Goal: Transaction & Acquisition: Purchase product/service

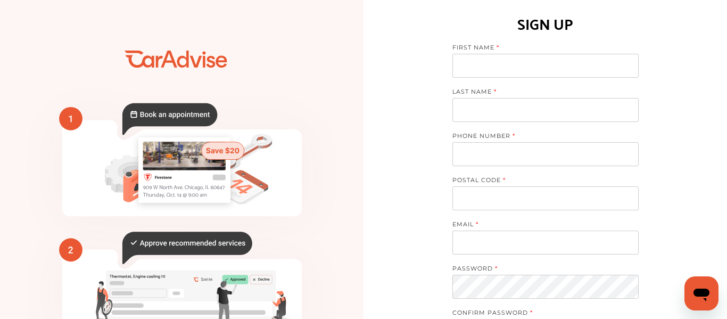
click at [594, 68] on input at bounding box center [546, 66] width 186 height 24
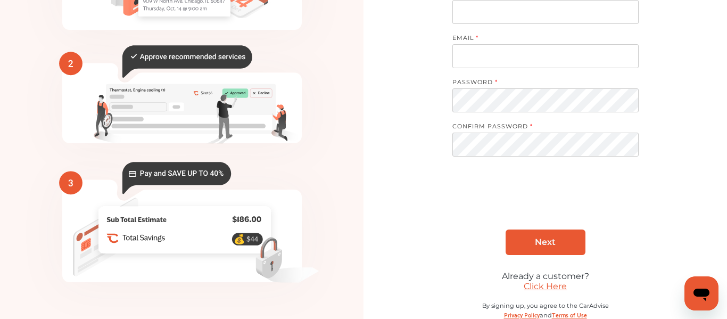
scroll to position [208, 0]
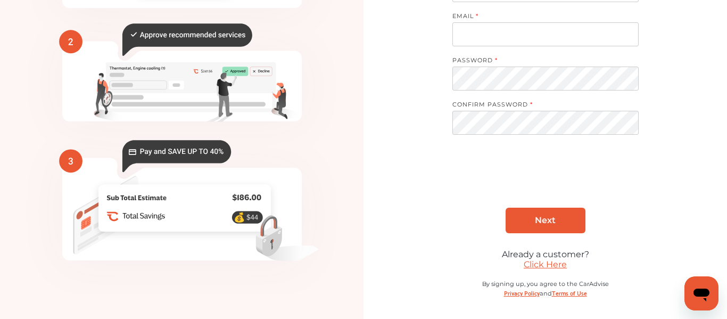
click at [548, 262] on link "Click Here" at bounding box center [545, 264] width 43 height 10
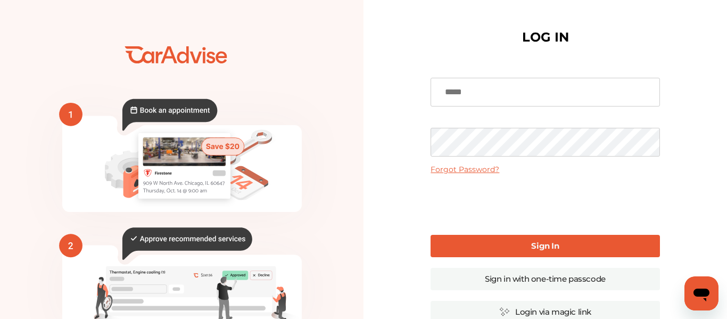
click at [514, 83] on input at bounding box center [545, 92] width 229 height 29
type input "**********"
click at [507, 243] on link "Sign In" at bounding box center [545, 246] width 229 height 22
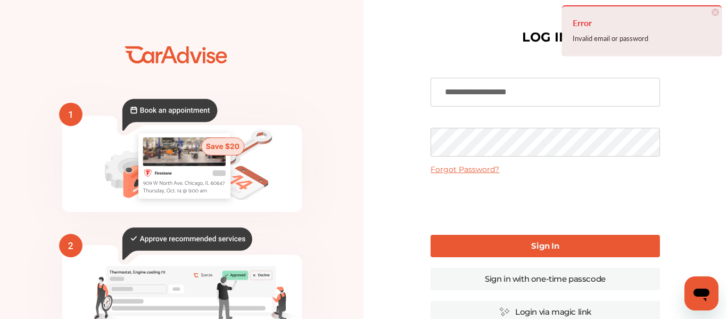
click at [371, 139] on div "**********" at bounding box center [546, 259] width 364 height 519
click at [436, 169] on link "Forgot Password?" at bounding box center [465, 170] width 69 height 10
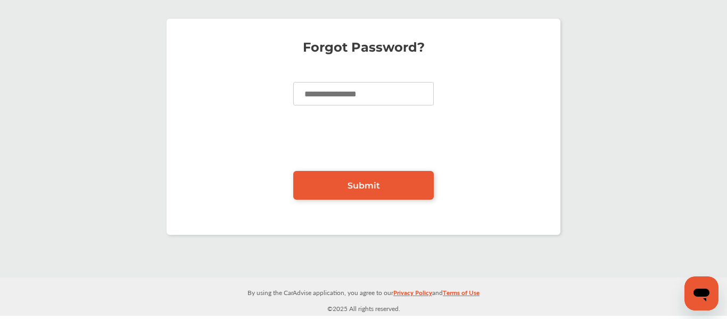
click at [326, 91] on input at bounding box center [363, 93] width 141 height 23
type input "**********"
click at [345, 175] on link "Submit" at bounding box center [363, 185] width 141 height 29
click at [404, 176] on link "Submit" at bounding box center [363, 185] width 141 height 29
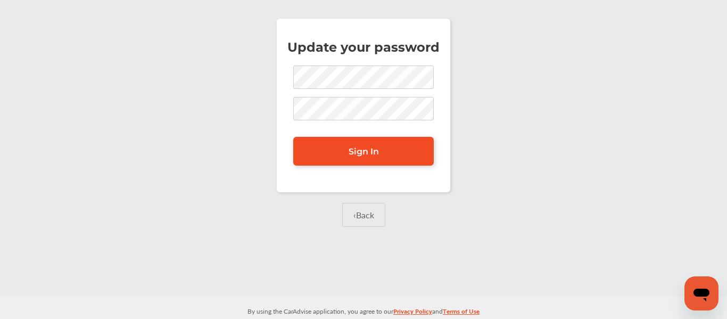
click at [376, 140] on link "Sign In" at bounding box center [363, 151] width 141 height 29
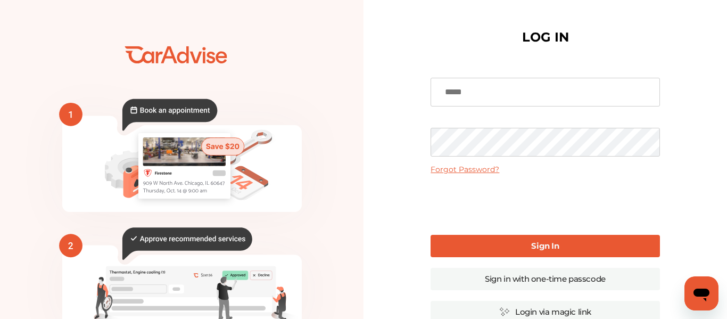
click at [523, 90] on input at bounding box center [545, 92] width 229 height 29
type input "**********"
click at [542, 252] on link "Sign In" at bounding box center [545, 246] width 229 height 22
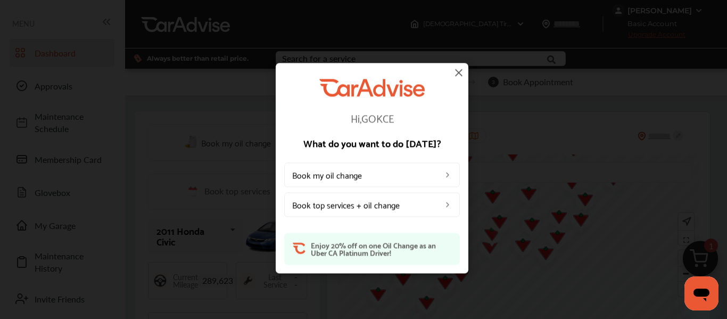
click at [389, 211] on link "Book top services + oil change" at bounding box center [372, 204] width 176 height 24
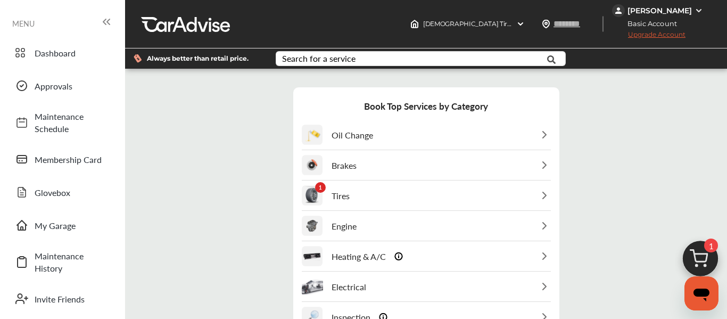
click at [401, 200] on div "1 Tires" at bounding box center [426, 195] width 249 height 29
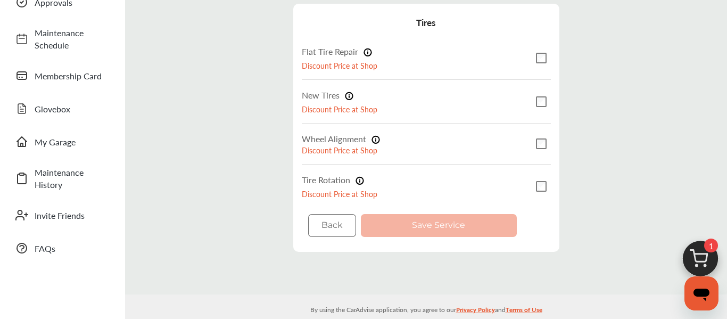
scroll to position [103, 0]
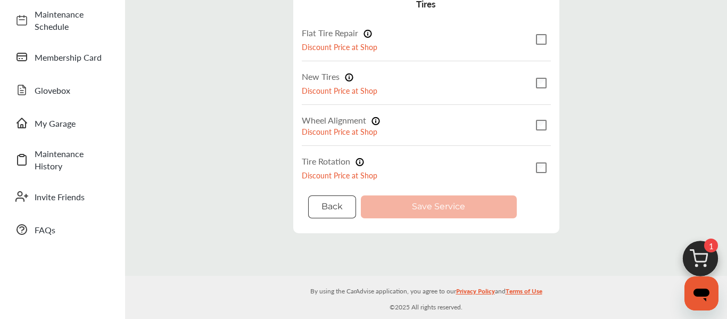
click at [328, 198] on button "Back" at bounding box center [332, 206] width 48 height 23
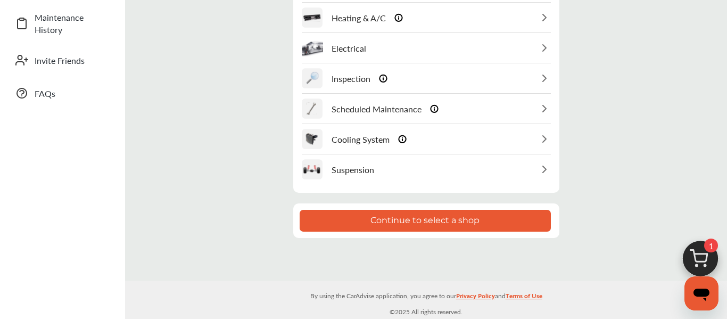
scroll to position [0, 0]
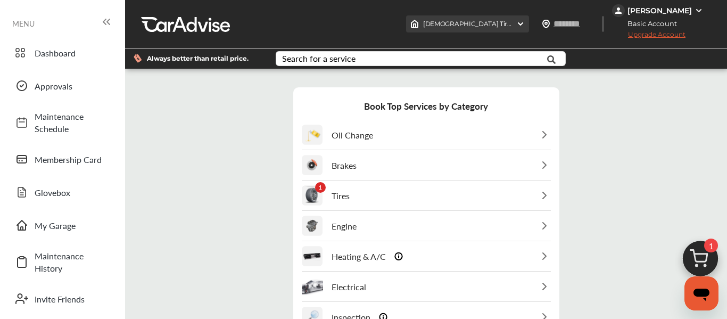
click at [519, 24] on div "[DEMOGRAPHIC_DATA] Tire [STREET_ADDRESS]" at bounding box center [467, 23] width 123 height 17
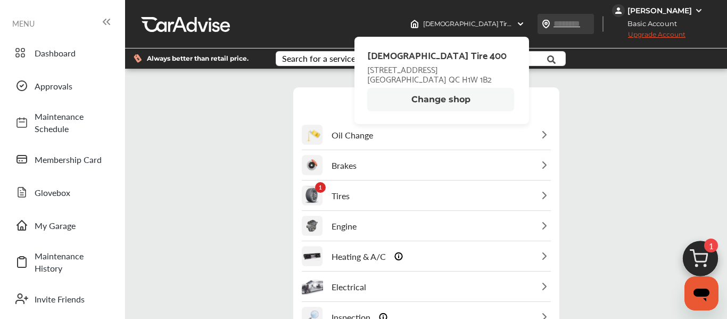
click at [567, 22] on input "text" at bounding box center [577, 23] width 49 height 11
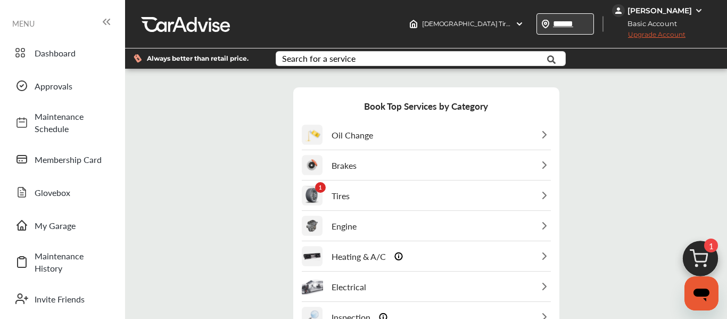
click at [567, 27] on input "******" at bounding box center [577, 23] width 49 height 11
click at [577, 26] on input "******" at bounding box center [577, 23] width 49 height 11
click at [590, 24] on input "******" at bounding box center [577, 23] width 49 height 11
type input "*"
click at [590, 21] on input "*" at bounding box center [577, 23] width 49 height 11
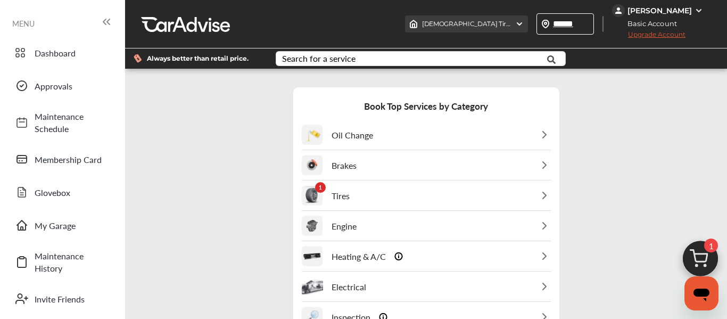
click at [528, 20] on div "[DEMOGRAPHIC_DATA] Tire [STREET_ADDRESS]" at bounding box center [466, 23] width 123 height 17
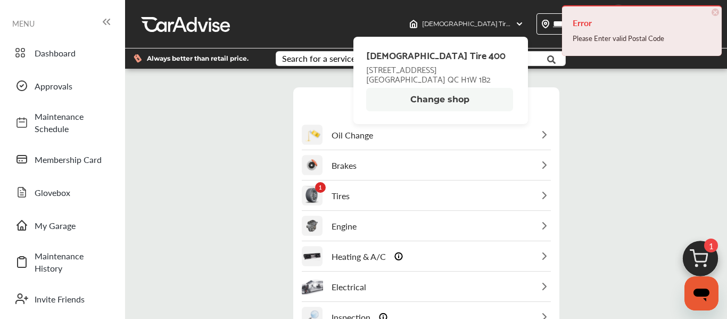
drag, startPoint x: 644, startPoint y: 109, endPoint x: 693, endPoint y: 37, distance: 86.7
click at [645, 109] on div "Step 3 / 7 - Select Services Cancel Book Top Services by Category Oil Change Br…" at bounding box center [426, 282] width 597 height 411
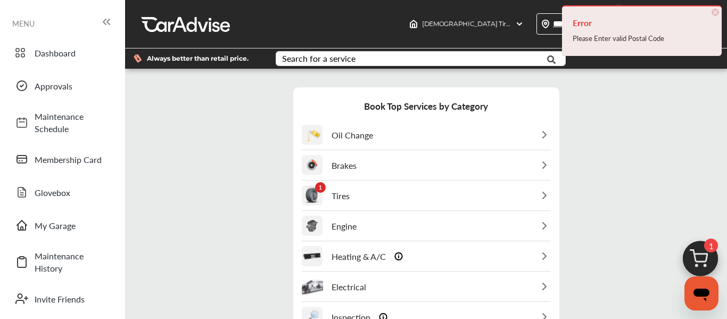
click at [717, 15] on span "×" at bounding box center [715, 12] width 7 height 7
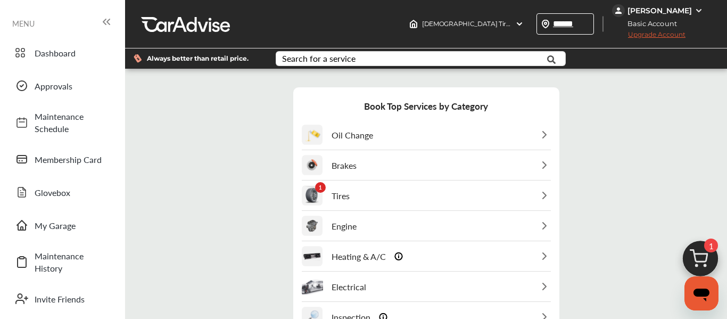
drag, startPoint x: 576, startPoint y: 26, endPoint x: 594, endPoint y: 56, distance: 34.9
click at [577, 31] on div "******" at bounding box center [566, 23] width 58 height 21
type input "*******"
click at [62, 95] on link "Approvals" at bounding box center [62, 86] width 105 height 28
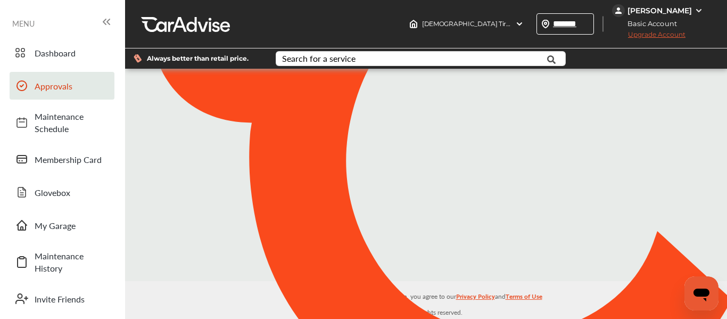
type input "*******"
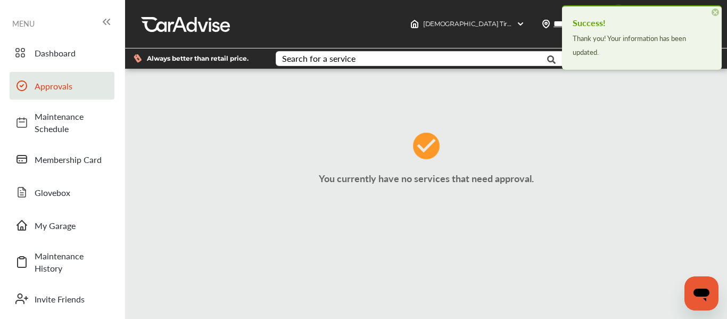
click at [716, 13] on span "×" at bounding box center [715, 12] width 7 height 7
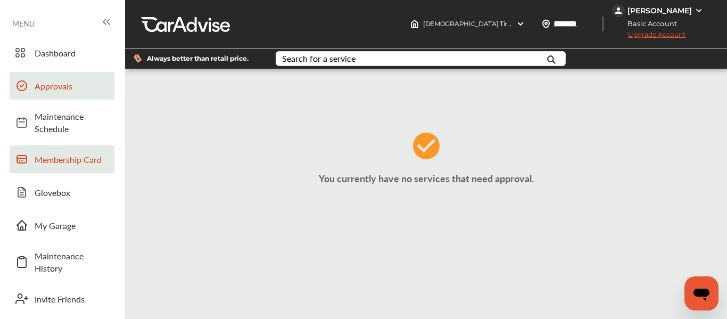
click at [70, 158] on span "Membership Card" at bounding box center [72, 159] width 75 height 12
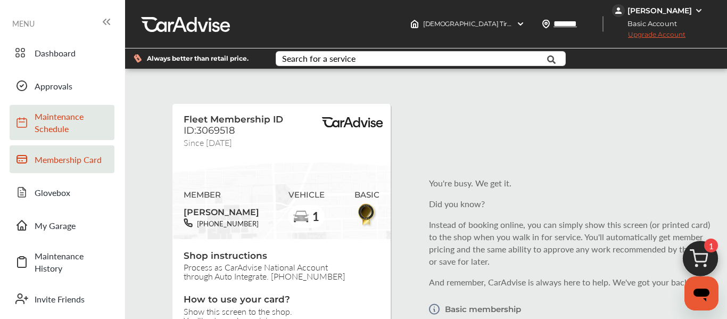
click at [66, 124] on span "Maintenance Schedule" at bounding box center [72, 122] width 75 height 24
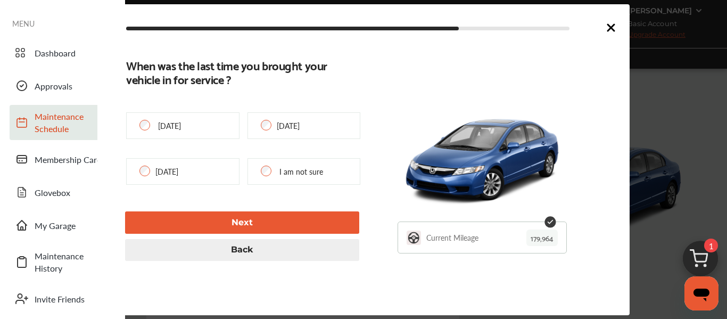
type input "****"
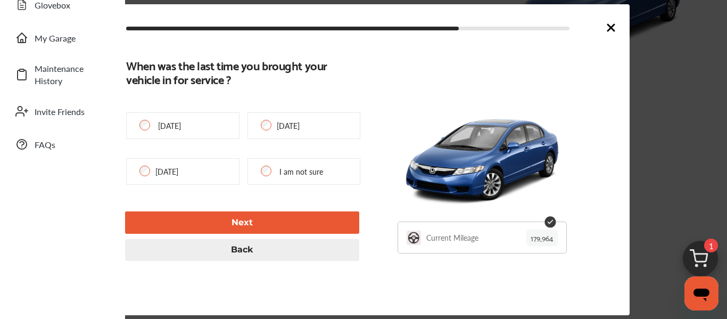
scroll to position [230, 0]
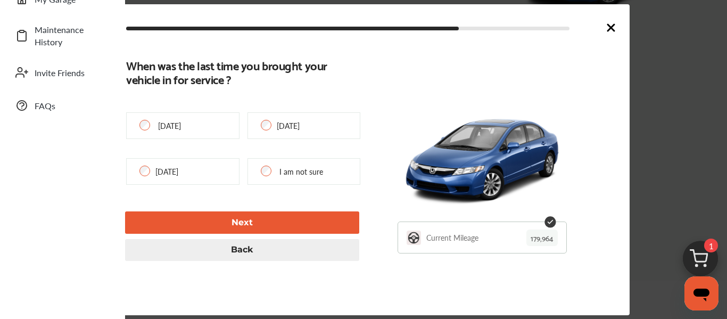
click at [293, 166] on p "I am not sure" at bounding box center [302, 171] width 44 height 11
click at [551, 242] on p "179,964" at bounding box center [542, 237] width 31 height 17
click at [538, 236] on p "179,964" at bounding box center [542, 237] width 31 height 17
click at [539, 235] on p "179,964" at bounding box center [542, 237] width 31 height 17
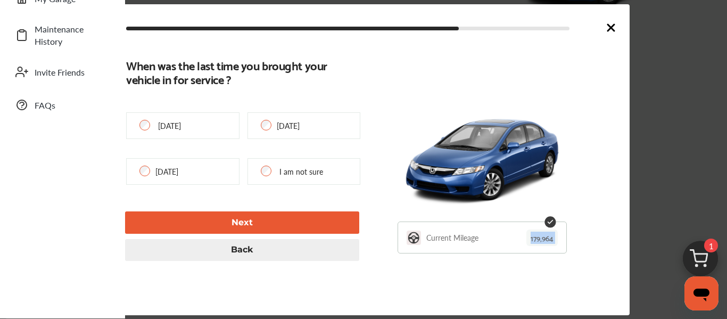
click at [539, 235] on p "179,964" at bounding box center [542, 237] width 31 height 17
click at [307, 231] on button "Next" at bounding box center [242, 222] width 234 height 22
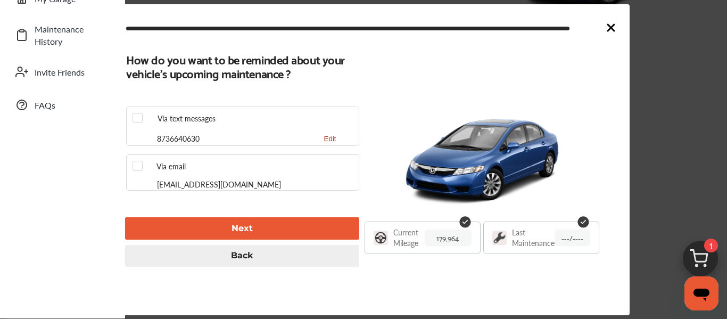
click at [612, 31] on icon at bounding box center [611, 27] width 13 height 13
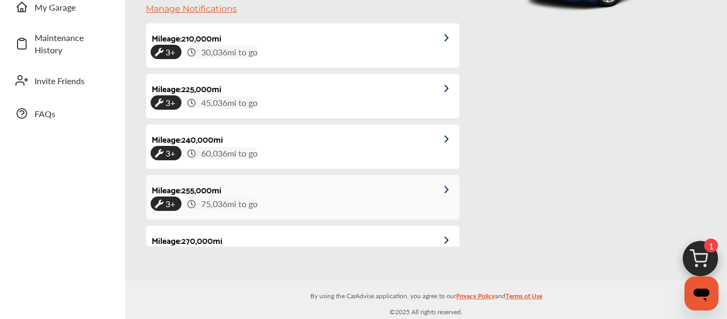
scroll to position [376, 0]
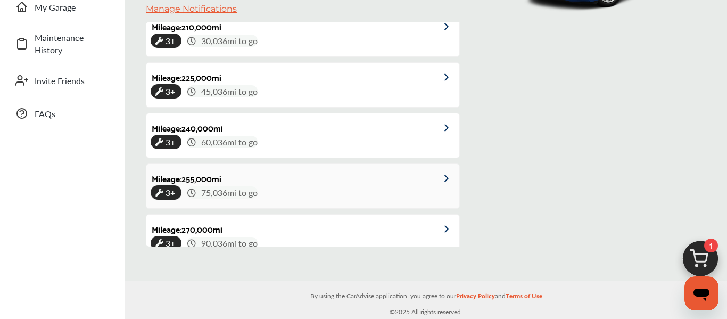
click at [350, 190] on div "3+ 75,036 mi to go" at bounding box center [303, 192] width 305 height 12
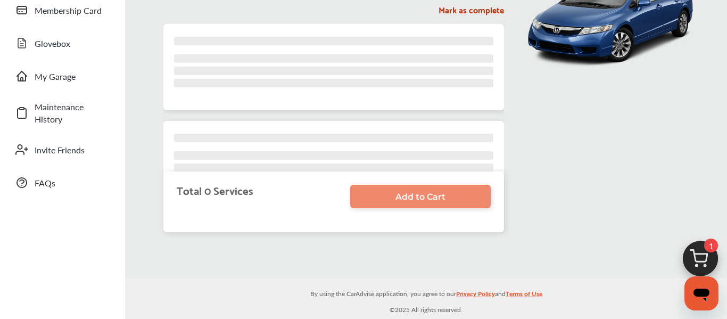
scroll to position [150, 0]
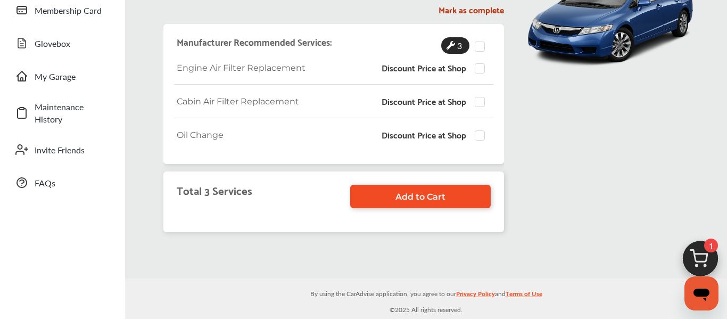
click at [430, 194] on span "Add to Cart" at bounding box center [421, 197] width 50 height 10
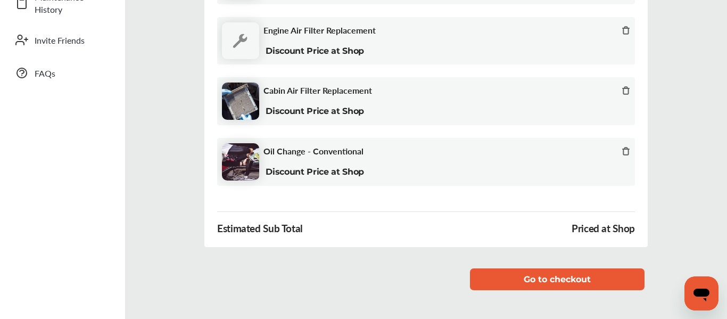
scroll to position [314, 0]
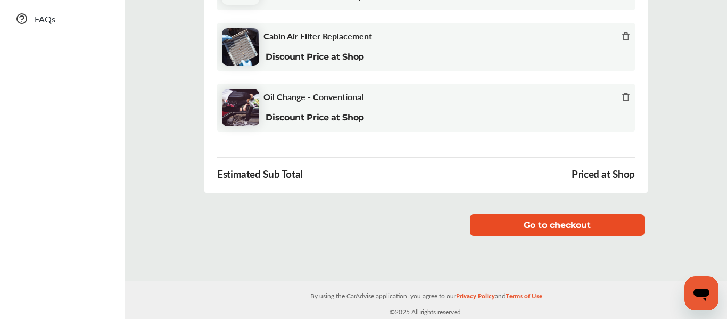
click at [515, 220] on button "Go to checkout" at bounding box center [557, 225] width 175 height 22
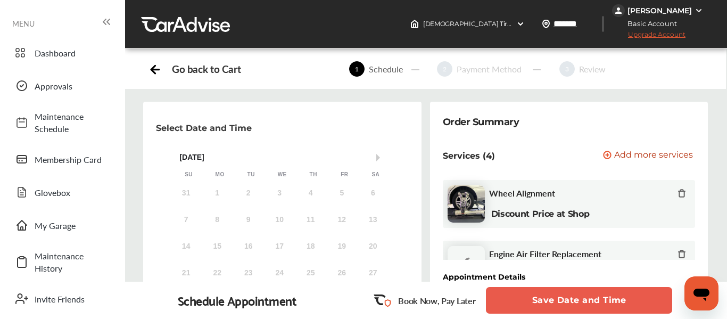
scroll to position [172, 0]
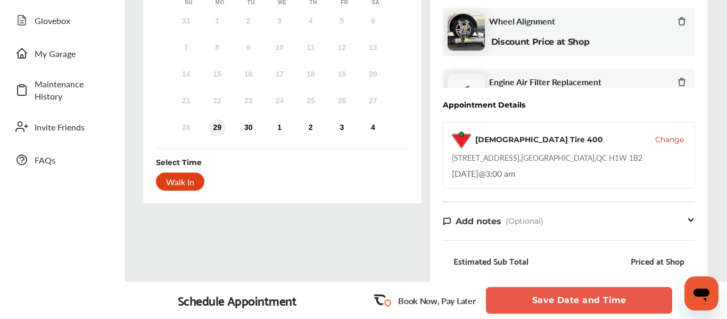
click at [211, 126] on div "29" at bounding box center [217, 127] width 17 height 17
drag, startPoint x: 250, startPoint y: 136, endPoint x: 249, endPoint y: 129, distance: 7.5
click at [250, 134] on div "28 29 30 1 2 3 4" at bounding box center [279, 127] width 218 height 21
click at [249, 129] on div "30" at bounding box center [248, 127] width 17 height 17
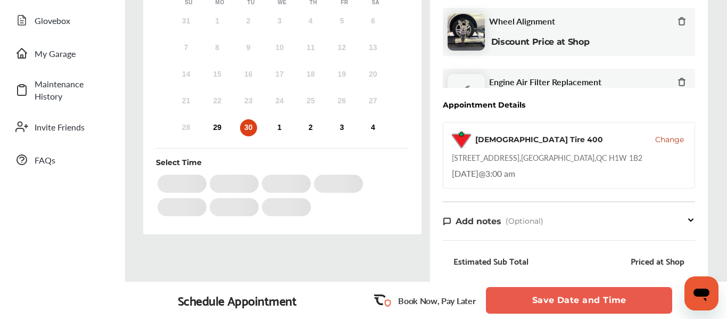
click at [249, 129] on div "30" at bounding box center [248, 127] width 17 height 17
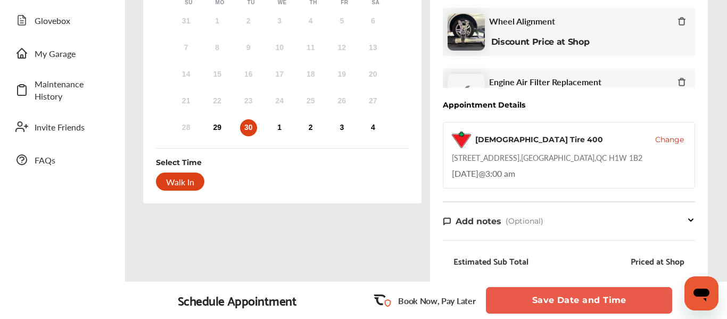
click at [289, 127] on div "28 29 30 1 2 3 4" at bounding box center [279, 127] width 218 height 21
click at [288, 127] on div "28 29 30 1 2 3 4" at bounding box center [279, 127] width 218 height 21
click at [283, 129] on div "1" at bounding box center [279, 127] width 17 height 17
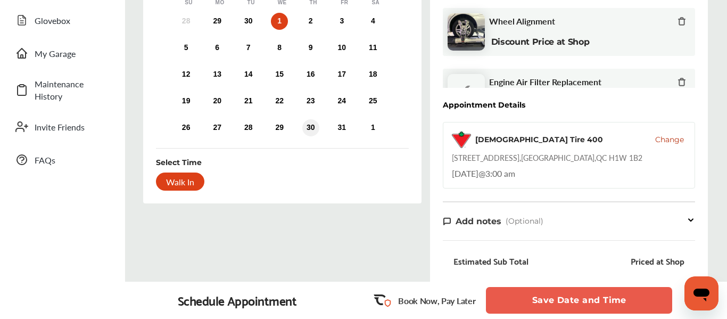
click at [310, 131] on div "30" at bounding box center [310, 127] width 17 height 17
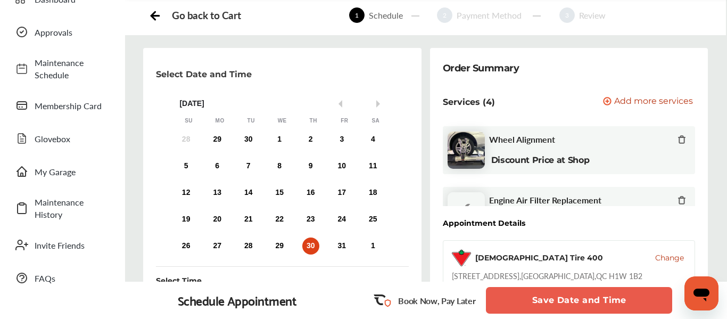
scroll to position [0, 0]
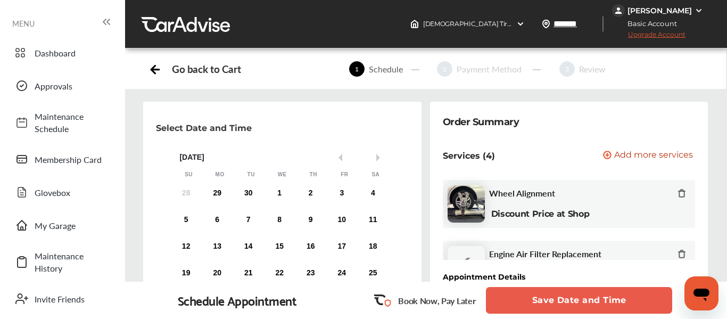
click at [326, 215] on div "5 6 7 8 9 10 11" at bounding box center [279, 219] width 218 height 21
click at [529, 22] on div "[DEMOGRAPHIC_DATA] Tire [STREET_ADDRESS]" at bounding box center [467, 23] width 123 height 17
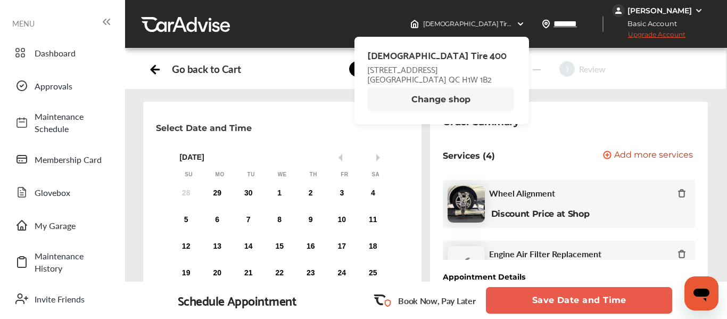
click at [463, 98] on button "Change shop" at bounding box center [440, 99] width 147 height 23
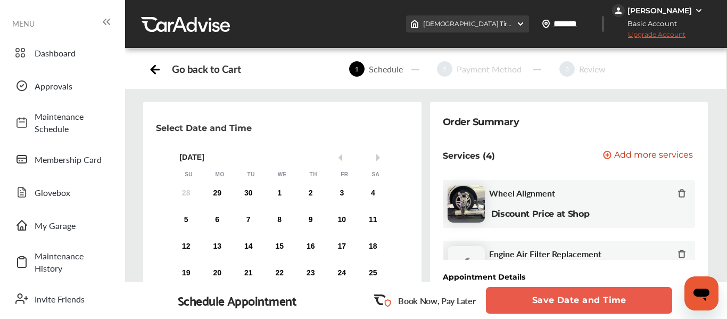
click at [524, 21] on img at bounding box center [520, 24] width 9 height 9
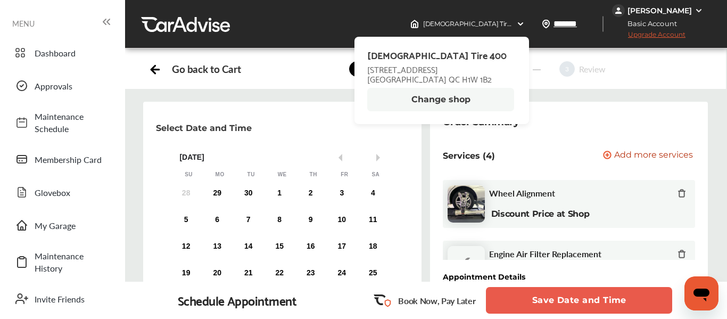
click at [442, 97] on button "Change shop" at bounding box center [440, 99] width 147 height 23
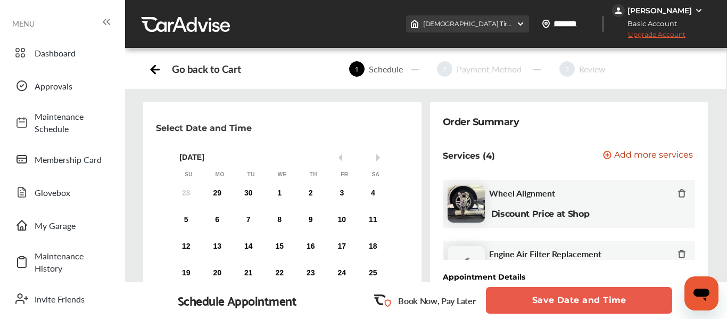
click at [525, 24] on img at bounding box center [520, 24] width 9 height 9
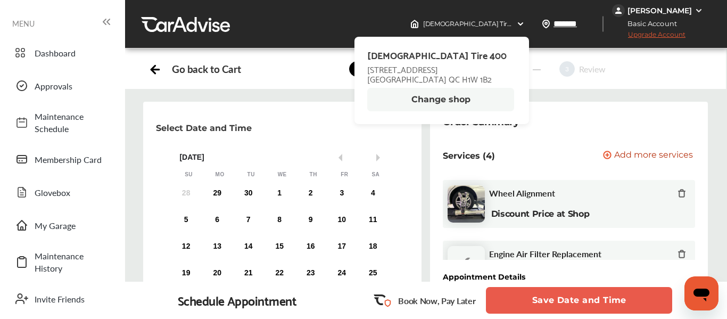
click at [466, 97] on button "Change shop" at bounding box center [440, 99] width 147 height 23
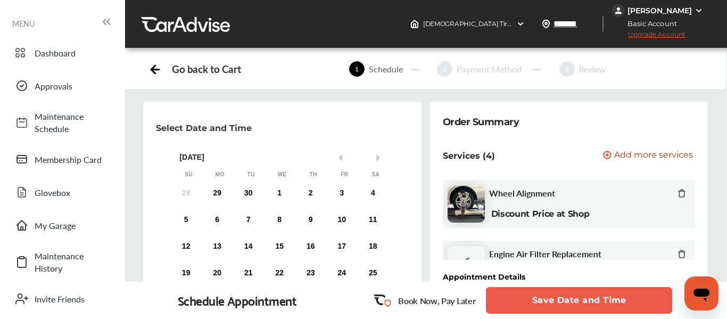
click at [659, 36] on span "Upgrade Account" at bounding box center [648, 36] width 73 height 13
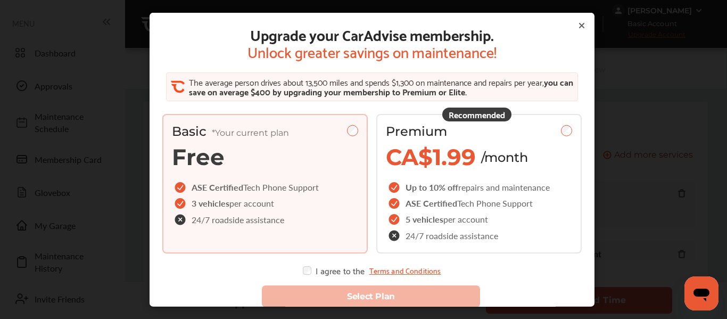
click at [578, 29] on icon at bounding box center [582, 25] width 9 height 9
